Goal: Information Seeking & Learning: Learn about a topic

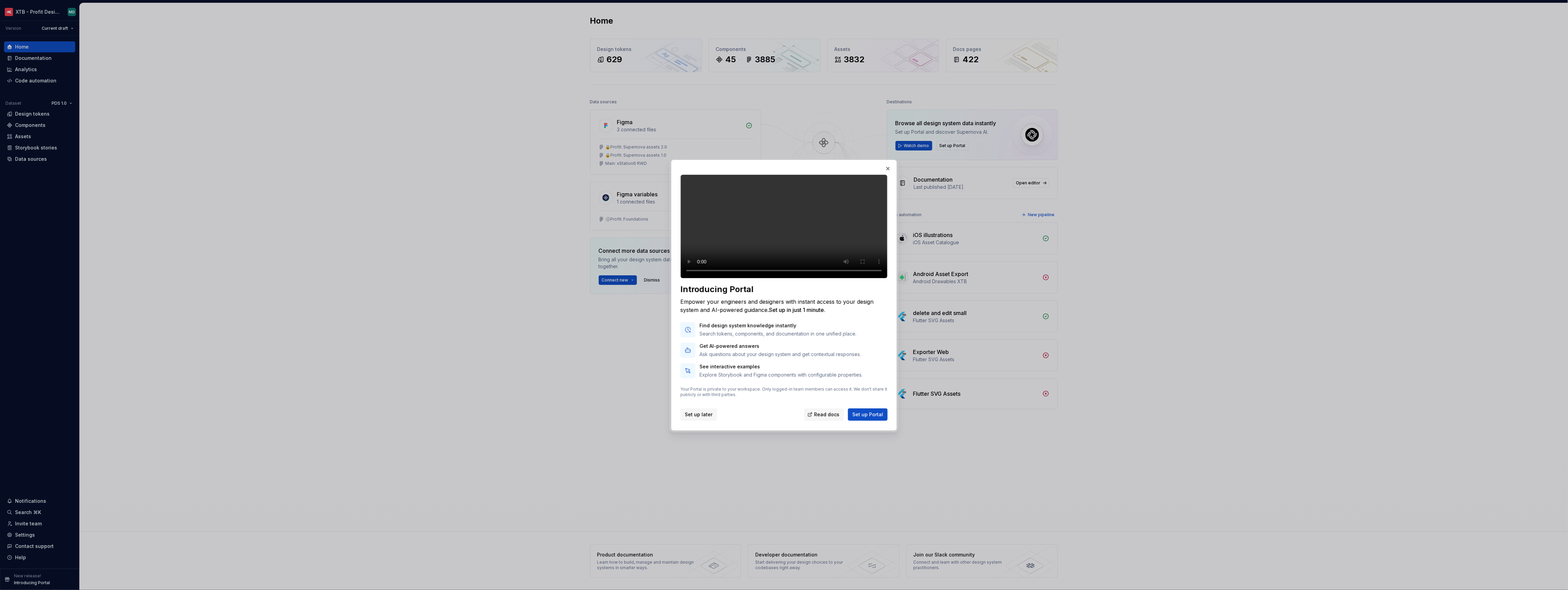
click at [699, 418] on span "Set up later" at bounding box center [698, 414] width 27 height 7
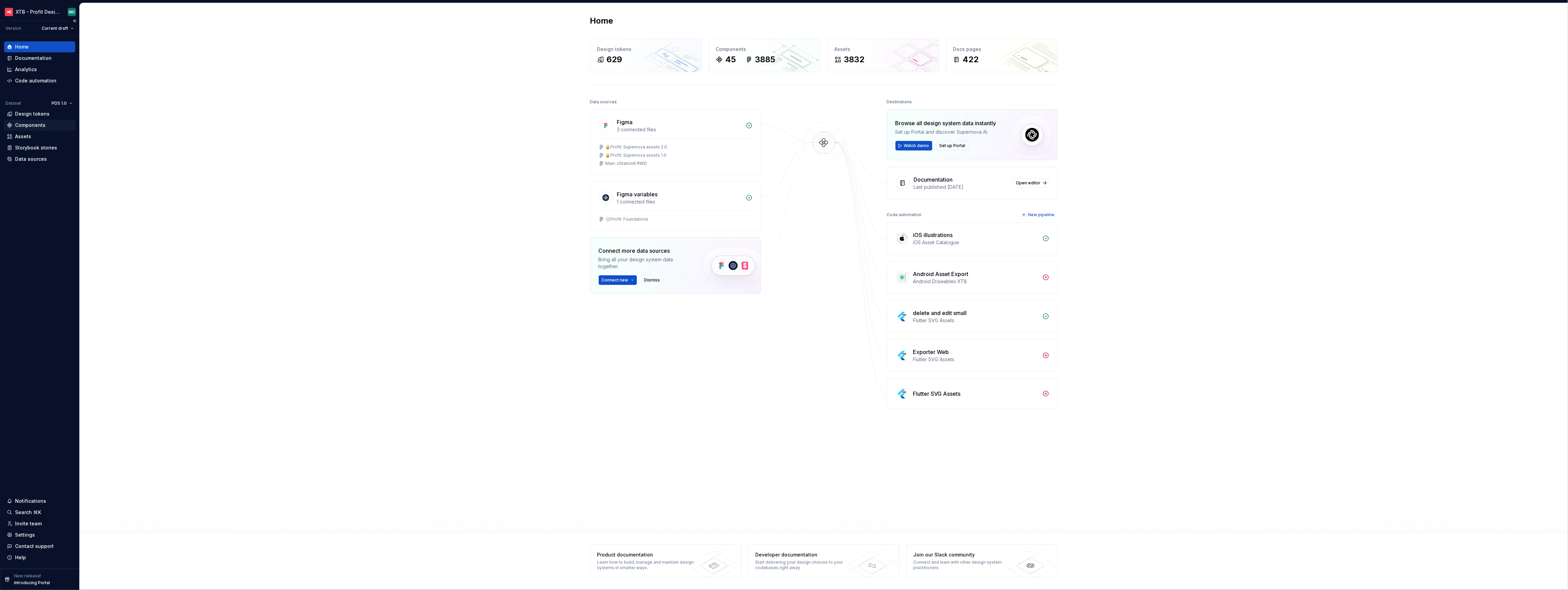
click at [31, 127] on div "Components" at bounding box center [30, 125] width 30 height 7
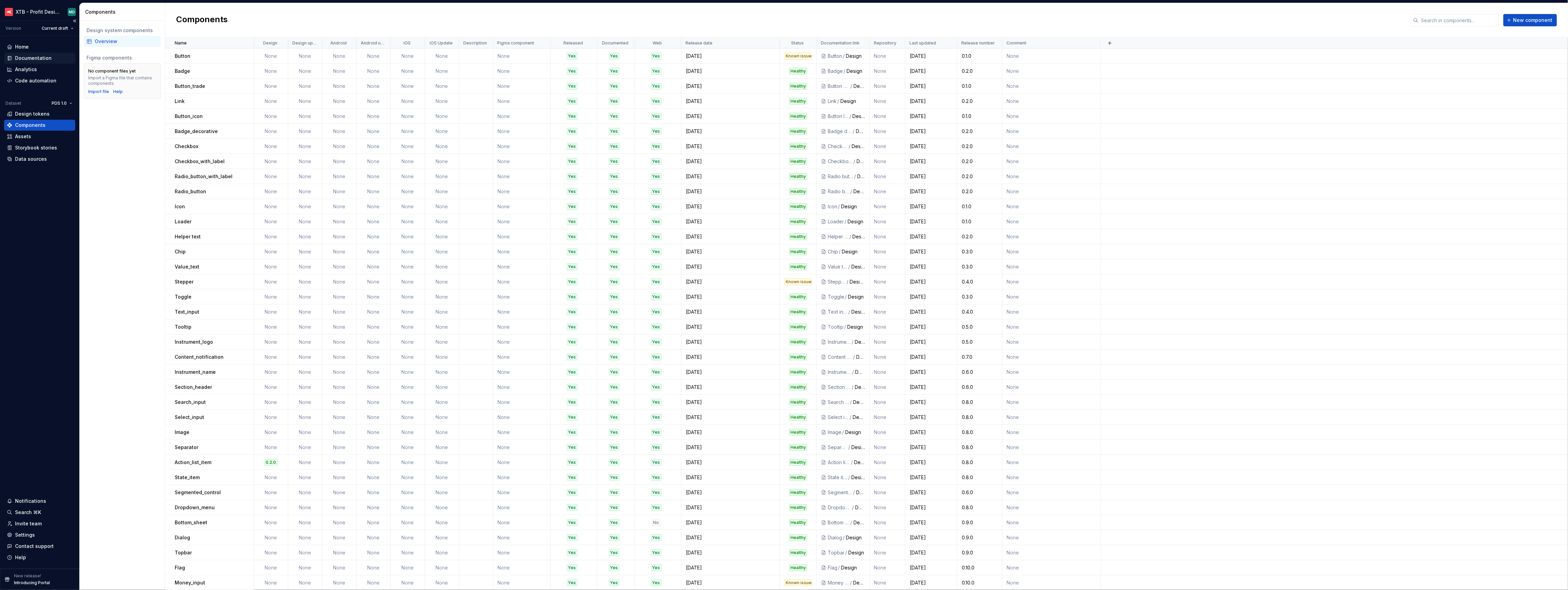
click at [34, 53] on div "Documentation" at bounding box center [40, 58] width 71 height 11
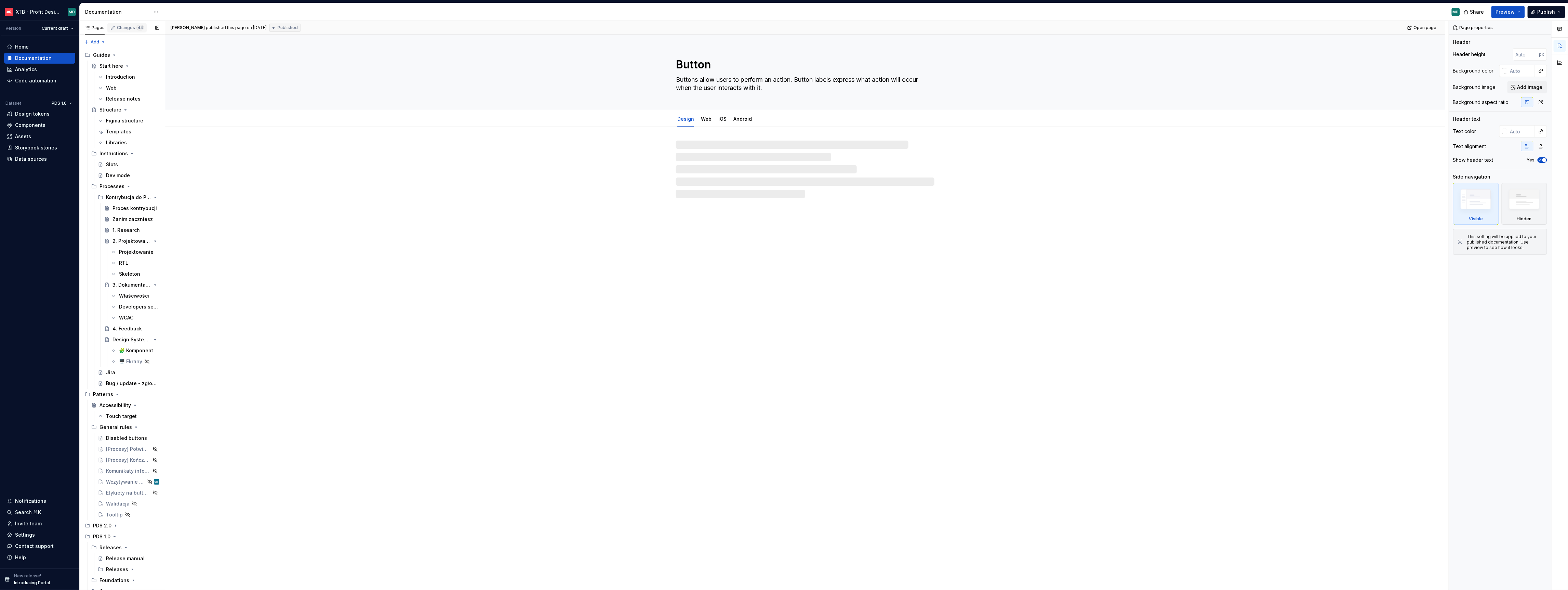
click at [130, 31] on div "Changes 44" at bounding box center [127, 28] width 40 height 10
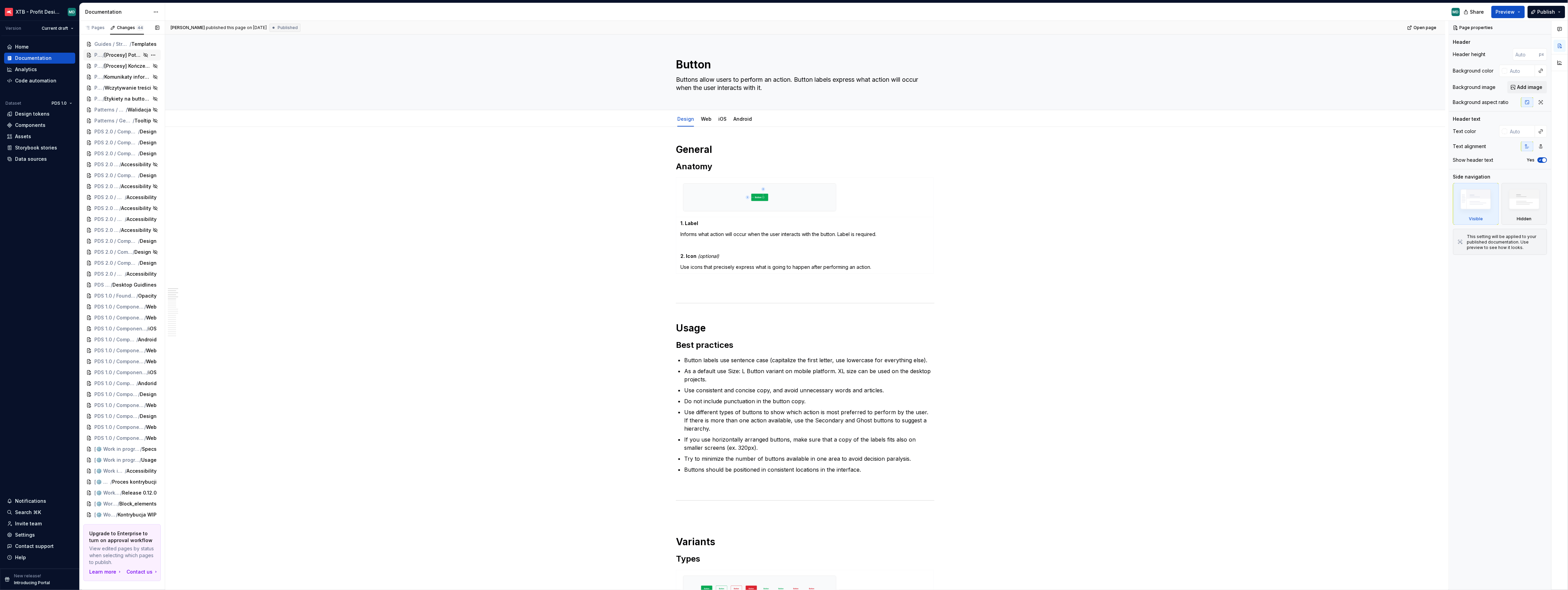
click at [124, 54] on span "[Procesy] Potwierdzenie wyboru" at bounding box center [122, 55] width 37 height 7
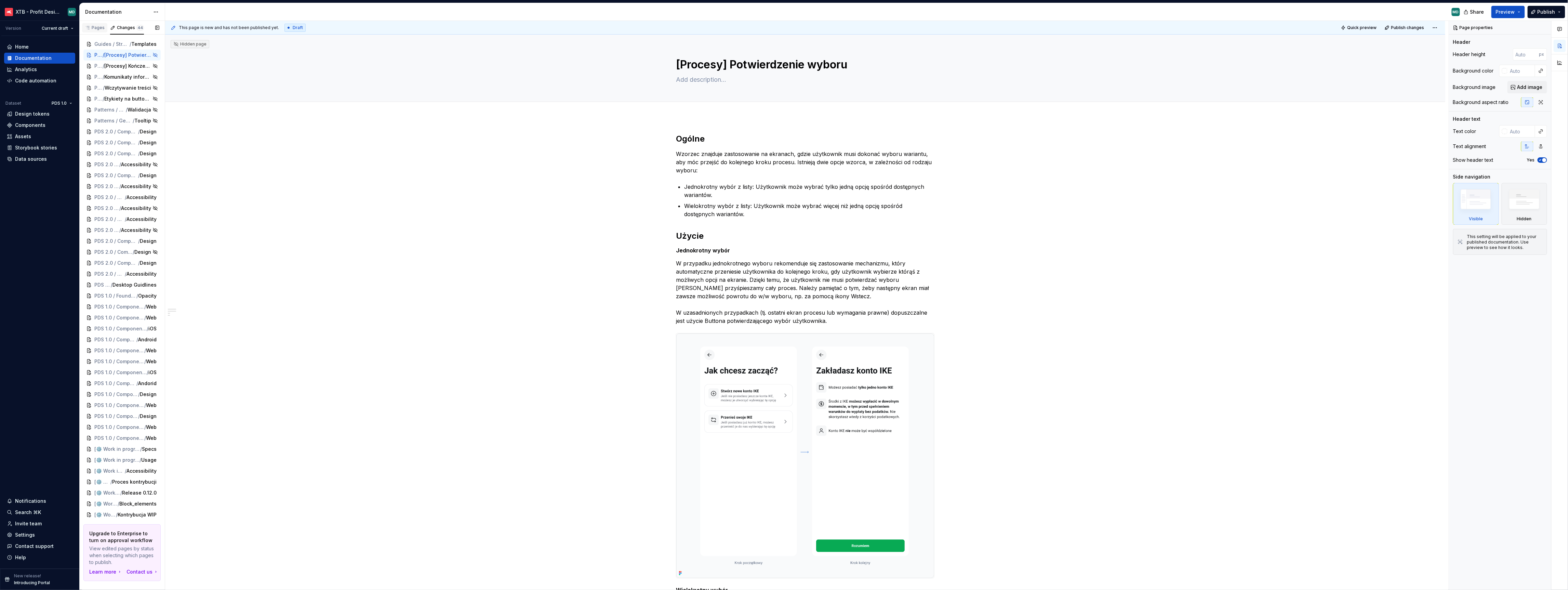
click at [98, 28] on div "Pages" at bounding box center [94, 27] width 20 height 5
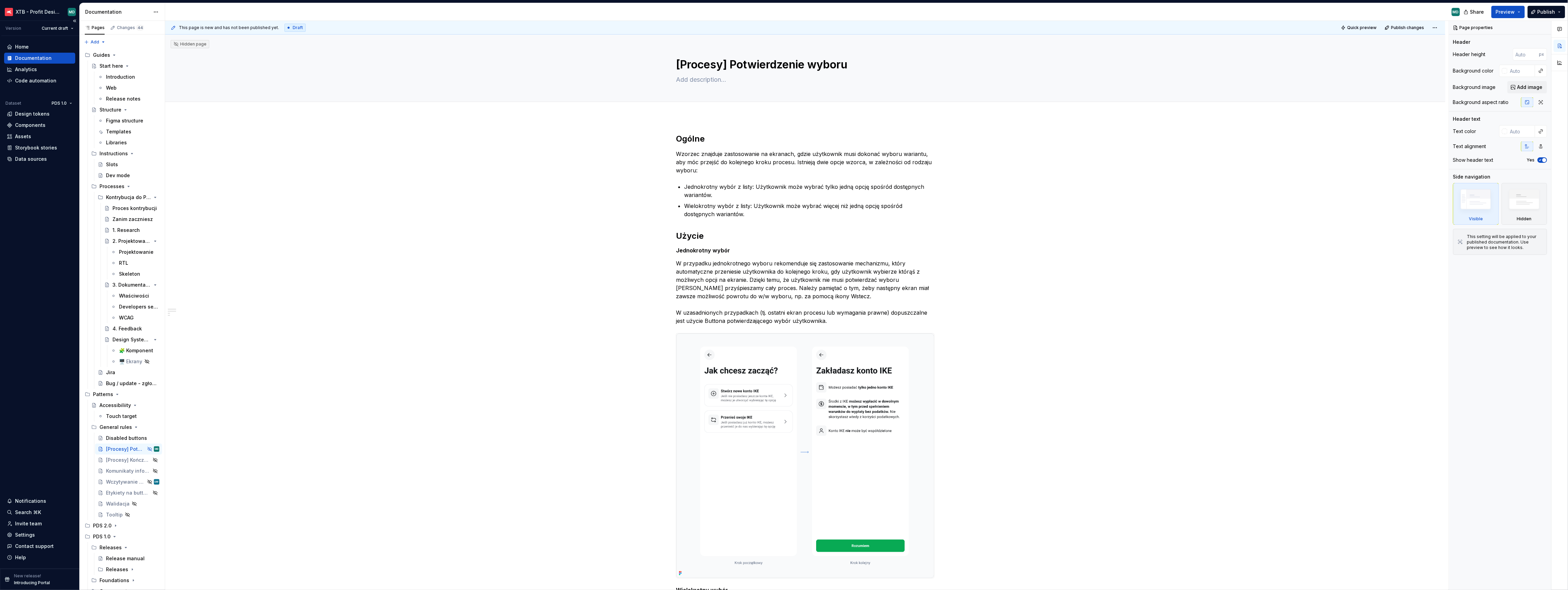
click at [31, 58] on div "Documentation" at bounding box center [33, 58] width 37 height 7
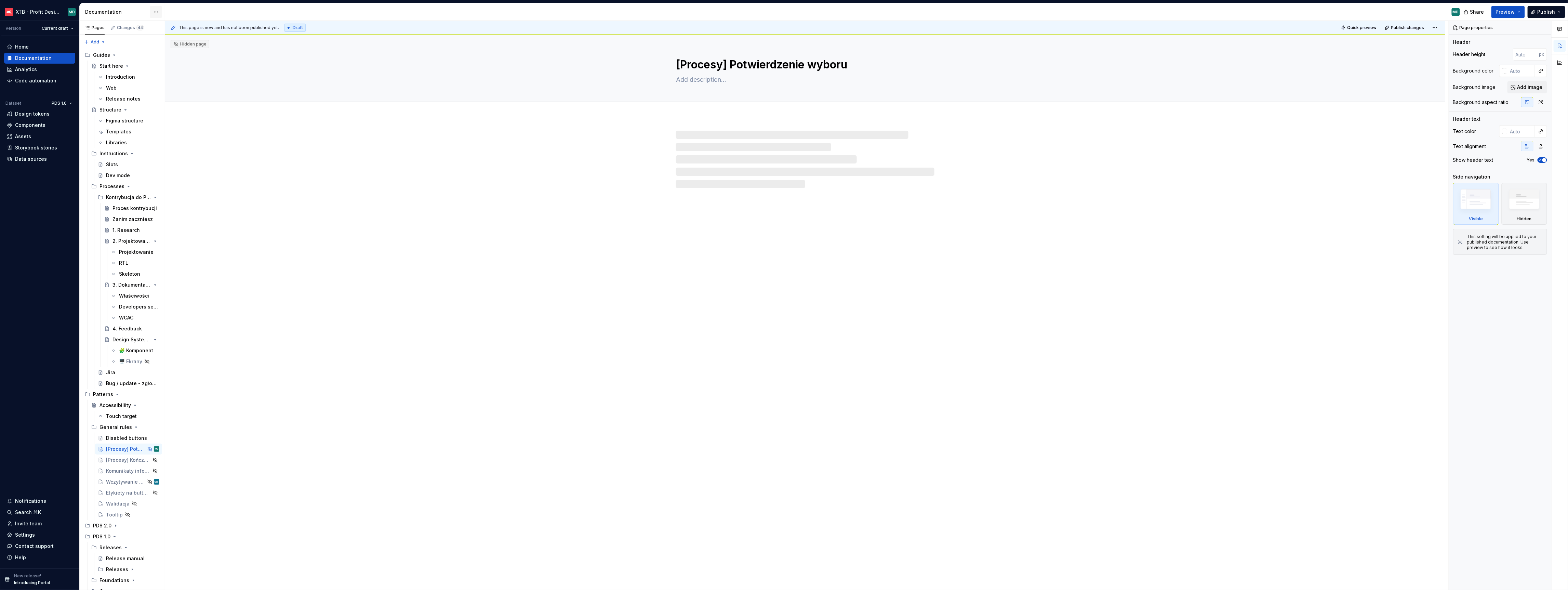
click at [156, 10] on html "XTB - Profit Design System MD Version Current draft Home Documentation Analytic…" at bounding box center [784, 295] width 1568 height 590
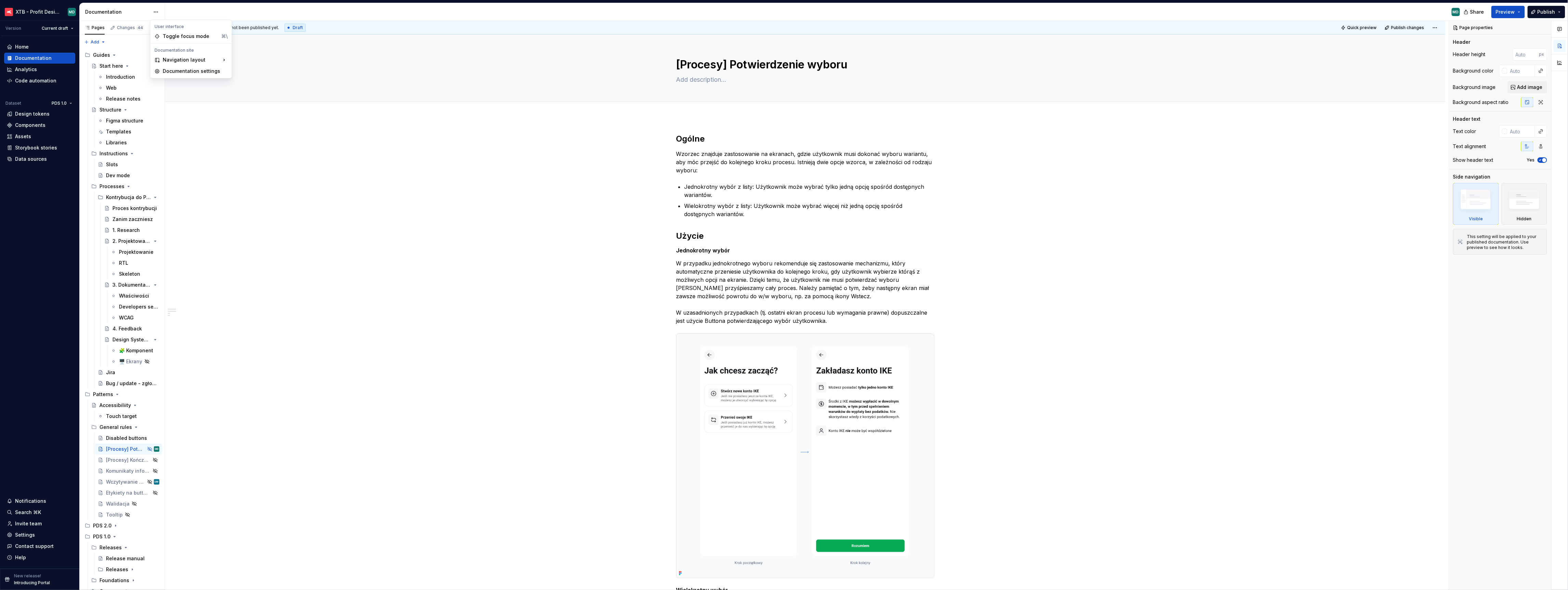
click at [131, 12] on html "XTB - Profit Design System MD Version Current draft Home Documentation Analytic…" at bounding box center [784, 295] width 1568 height 590
click at [1505, 15] on button "Preview" at bounding box center [1508, 12] width 33 height 12
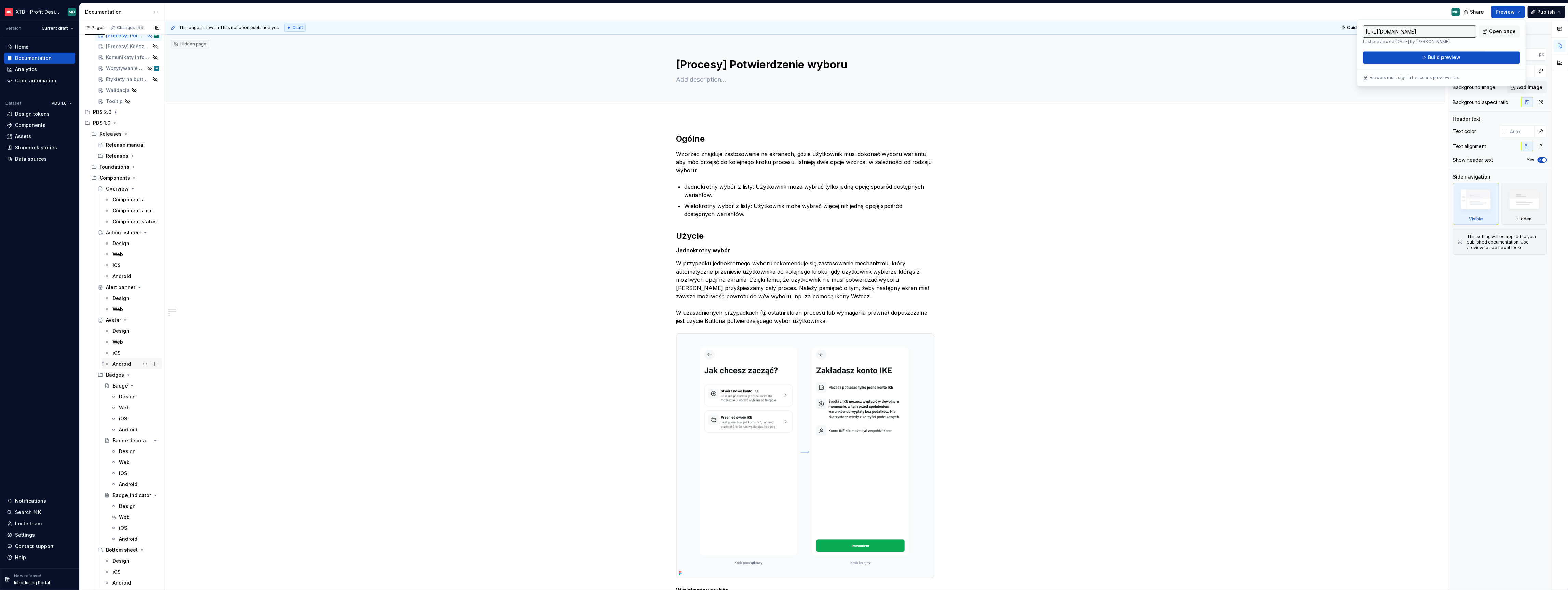
scroll to position [420, 0]
click at [127, 248] on div "Web" at bounding box center [136, 248] width 47 height 10
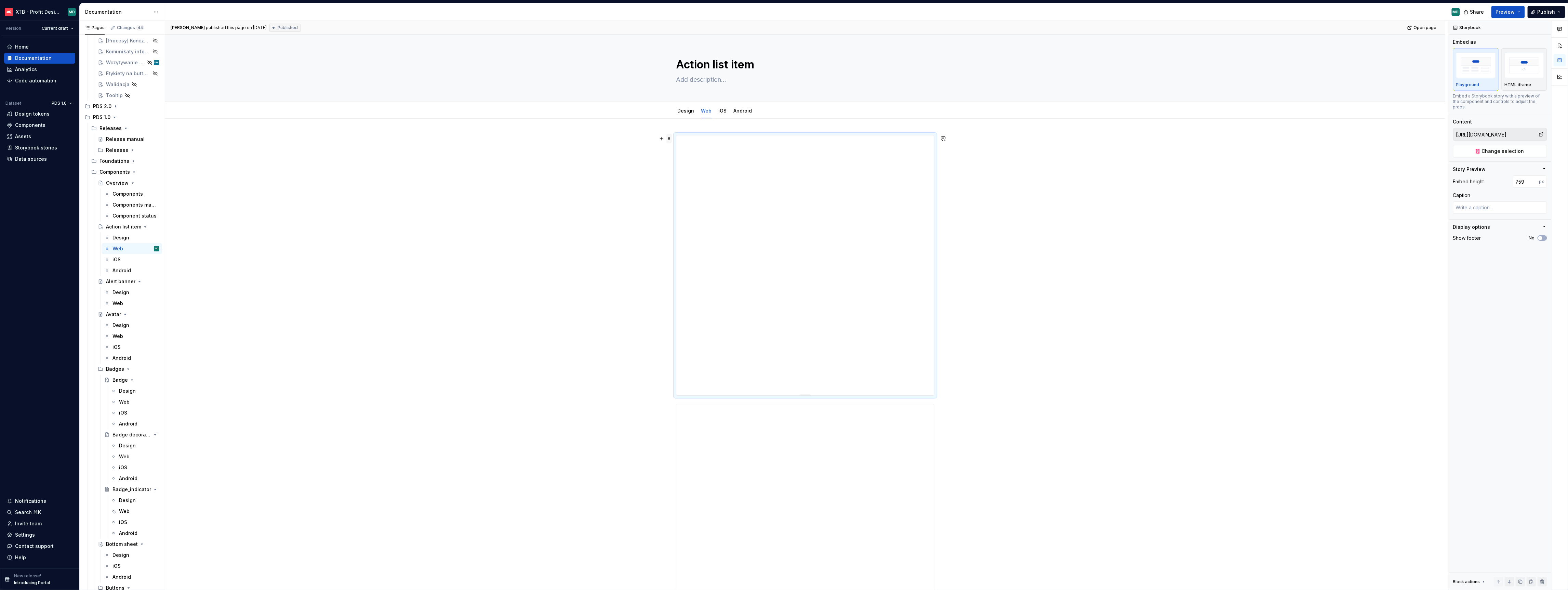
click at [671, 142] on span at bounding box center [669, 139] width 5 height 10
click at [685, 196] on div "Delete" at bounding box center [703, 199] width 44 height 7
type textarea "*"
type input "[URL][DOMAIN_NAME]"
type input "1195"
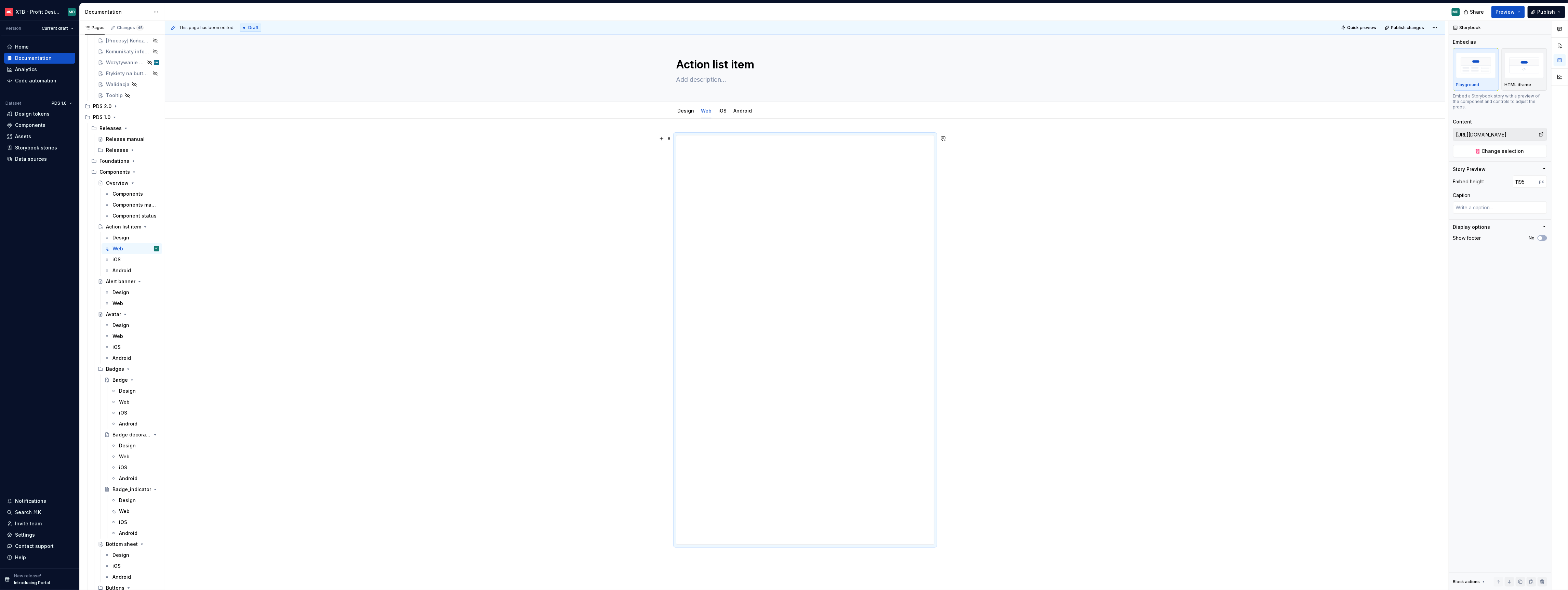
click at [1093, 267] on div at bounding box center [805, 432] width 1280 height 628
click at [125, 29] on div "Changes 45" at bounding box center [130, 27] width 27 height 5
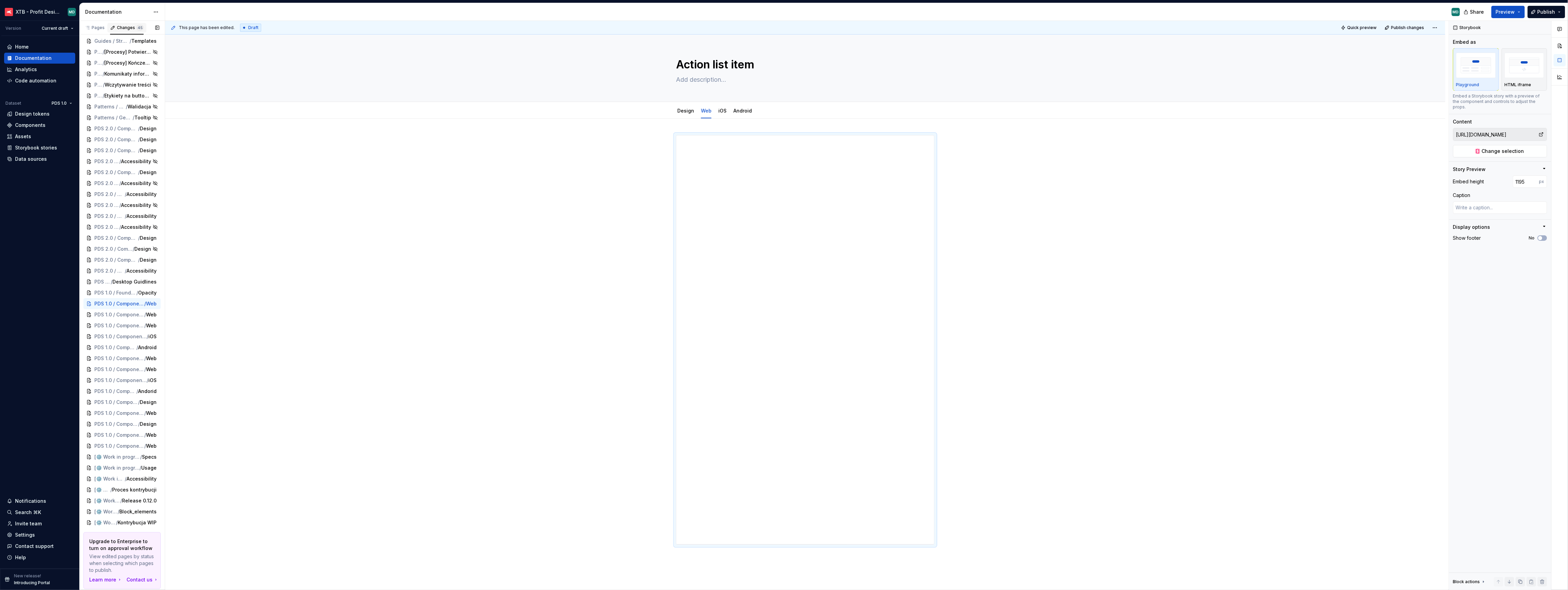
scroll to position [3, 0]
click at [126, 314] on span "PDS 1.0 / Components / Badges / Badge_indicator" at bounding box center [114, 314] width 40 height 7
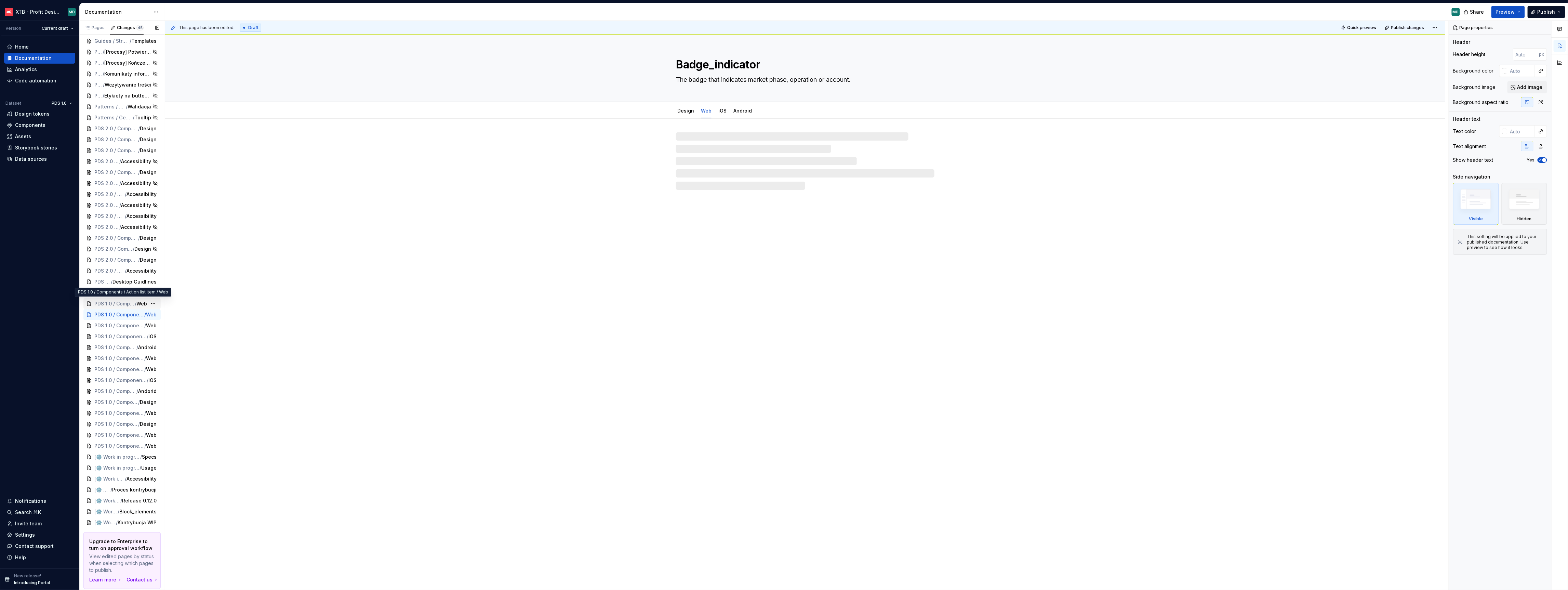
click at [124, 307] on div "PDS 1.0 / Components / Action list item / Web" at bounding box center [122, 304] width 77 height 11
type textarea "*"
